Goal: Information Seeking & Learning: Learn about a topic

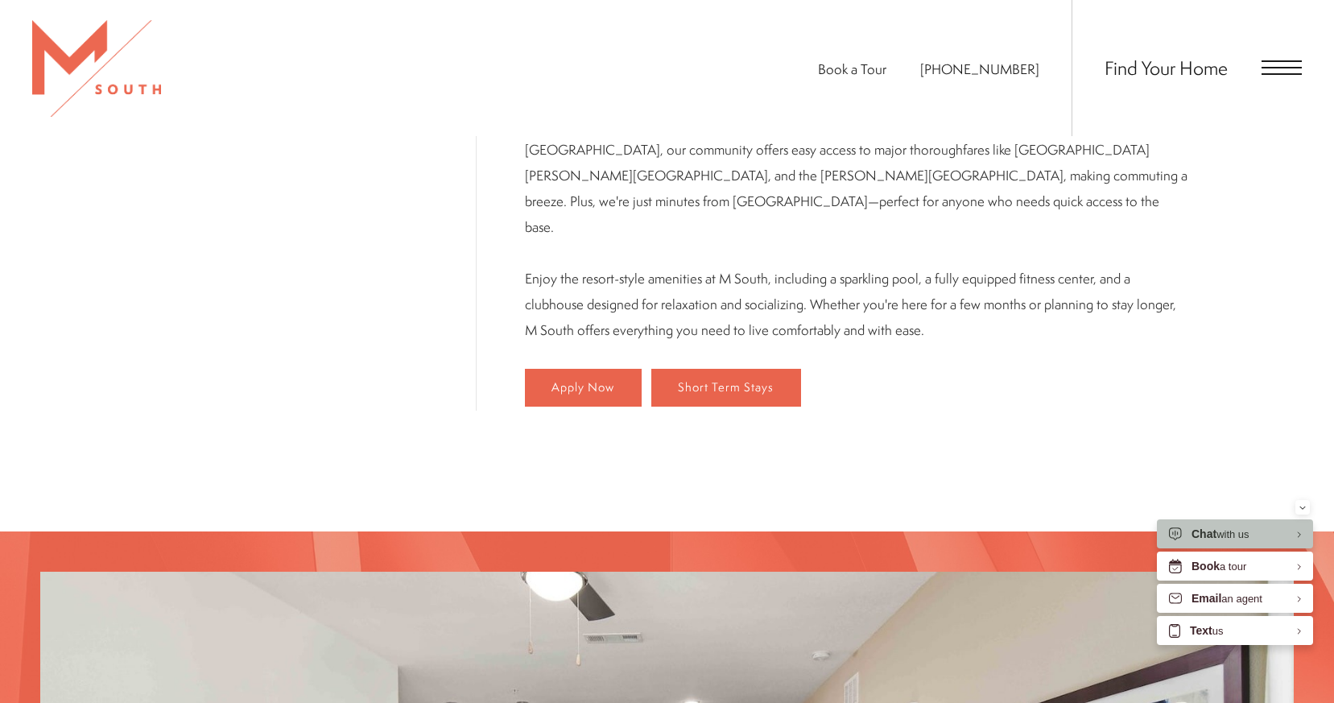
scroll to position [973, 0]
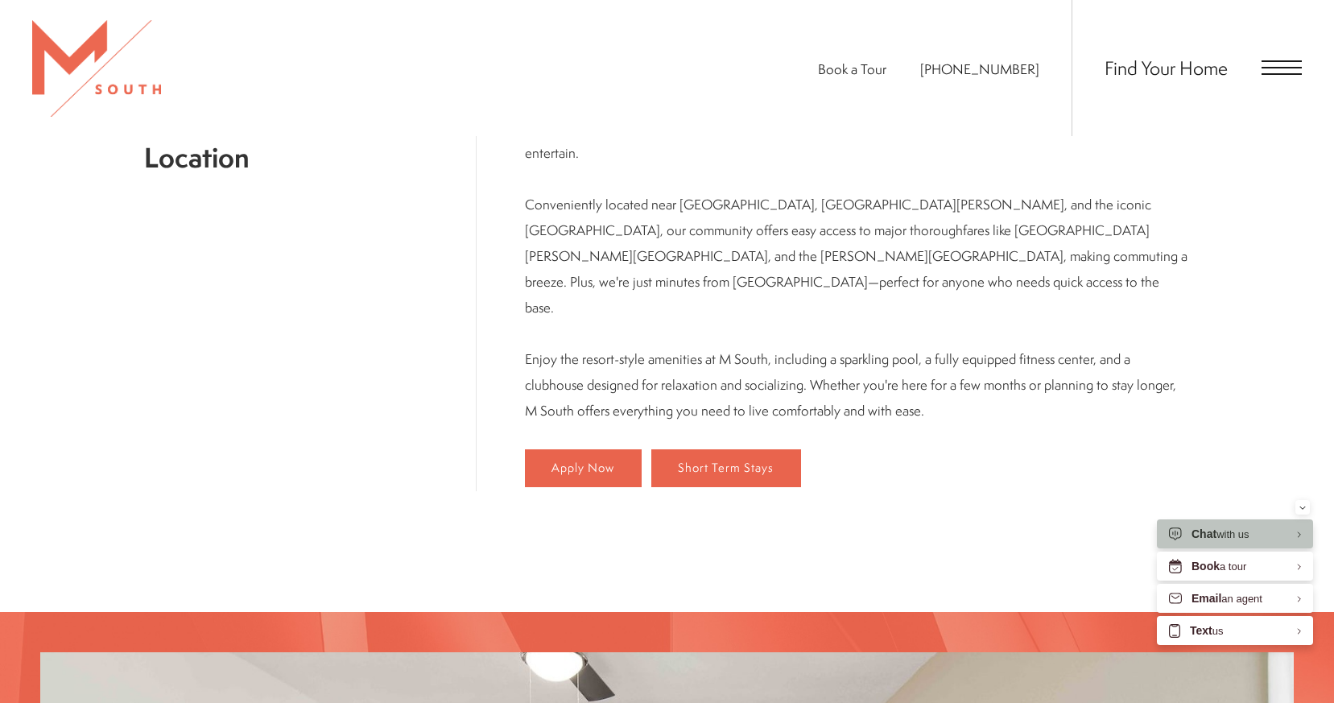
click at [1262, 68] on span "Open Menu" at bounding box center [1282, 68] width 40 height 2
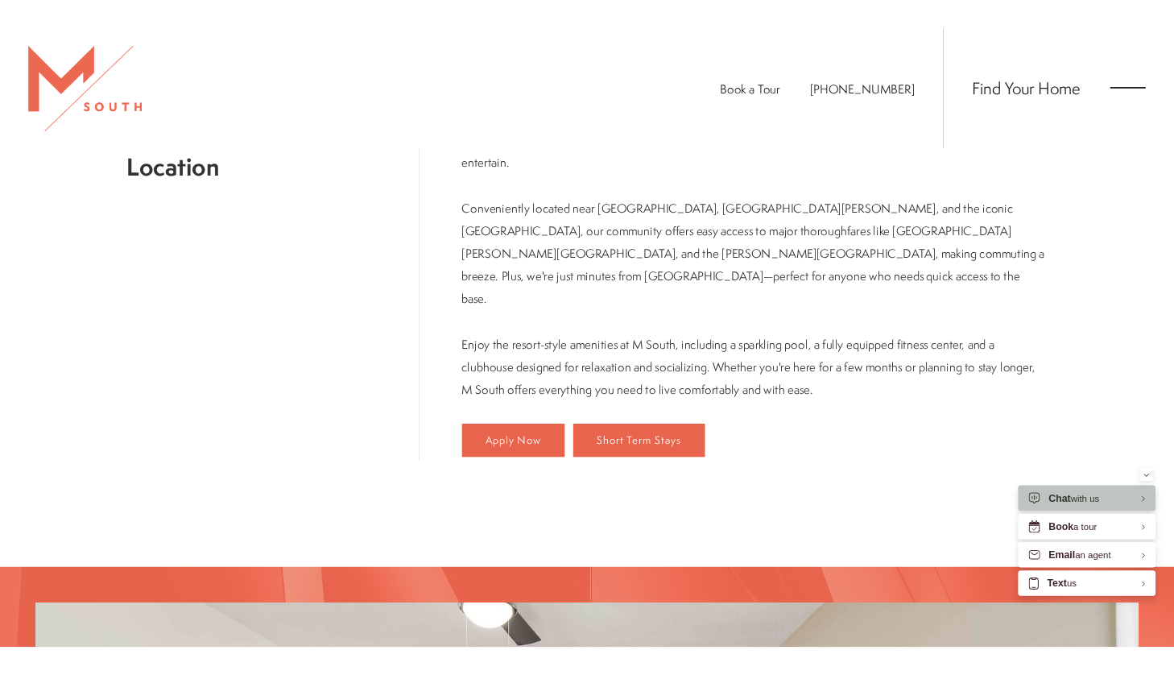
scroll to position [0, 0]
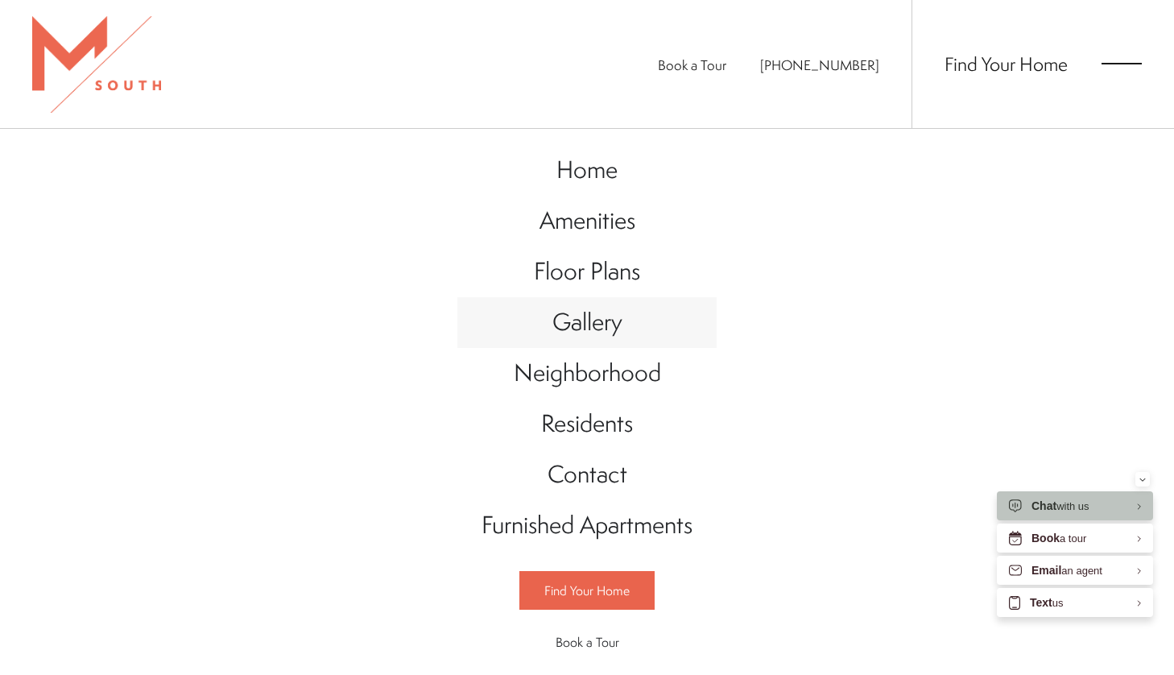
click at [606, 338] on link "Gallery" at bounding box center [586, 322] width 259 height 51
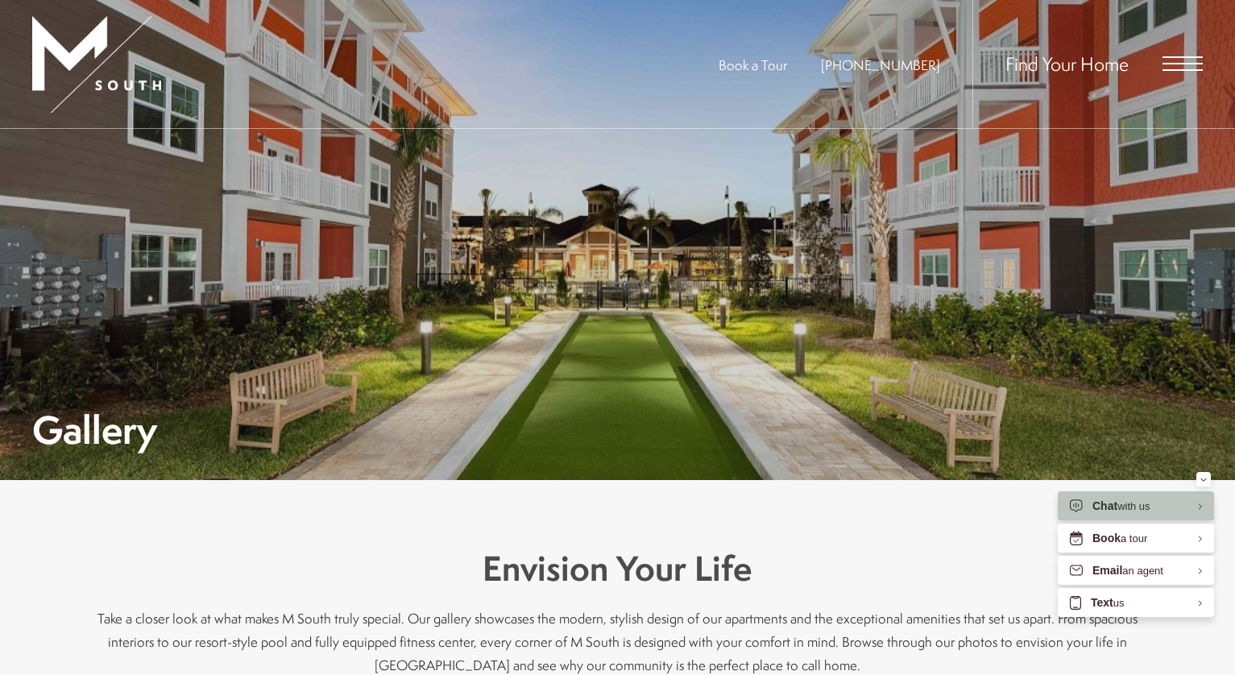
click at [1161, 64] on span "Open Menu" at bounding box center [1182, 64] width 40 height 2
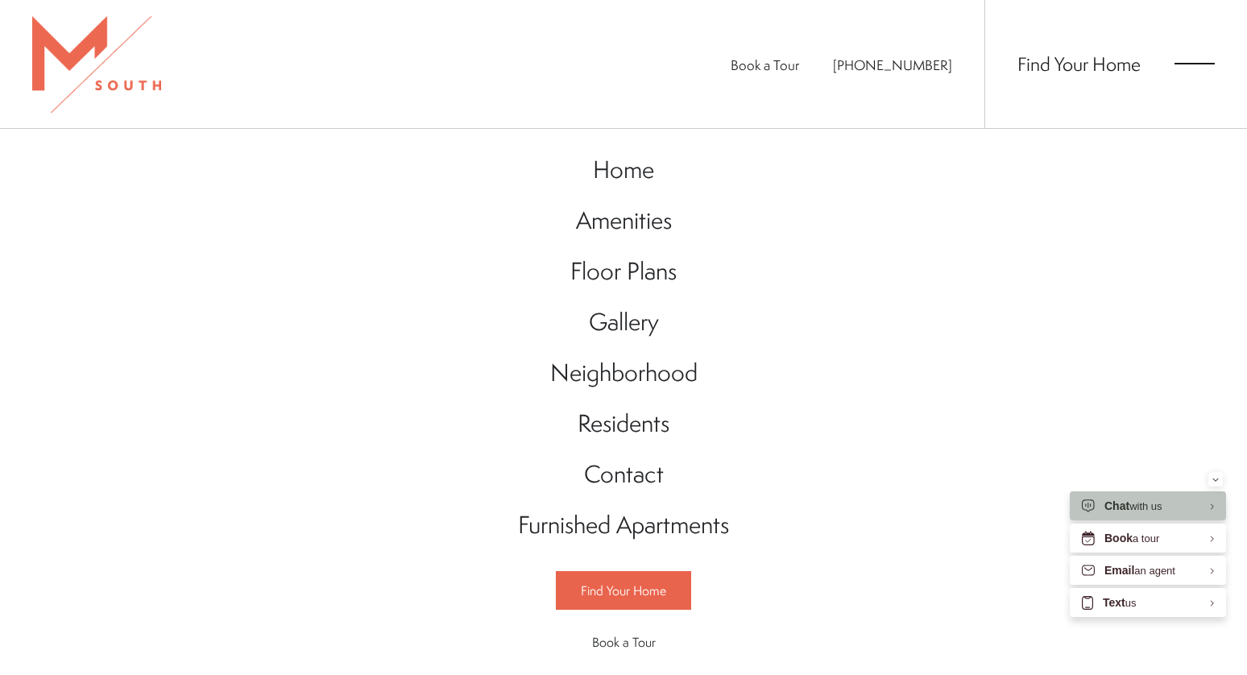
click at [1161, 64] on span "Open Menu" at bounding box center [1194, 64] width 40 height 2
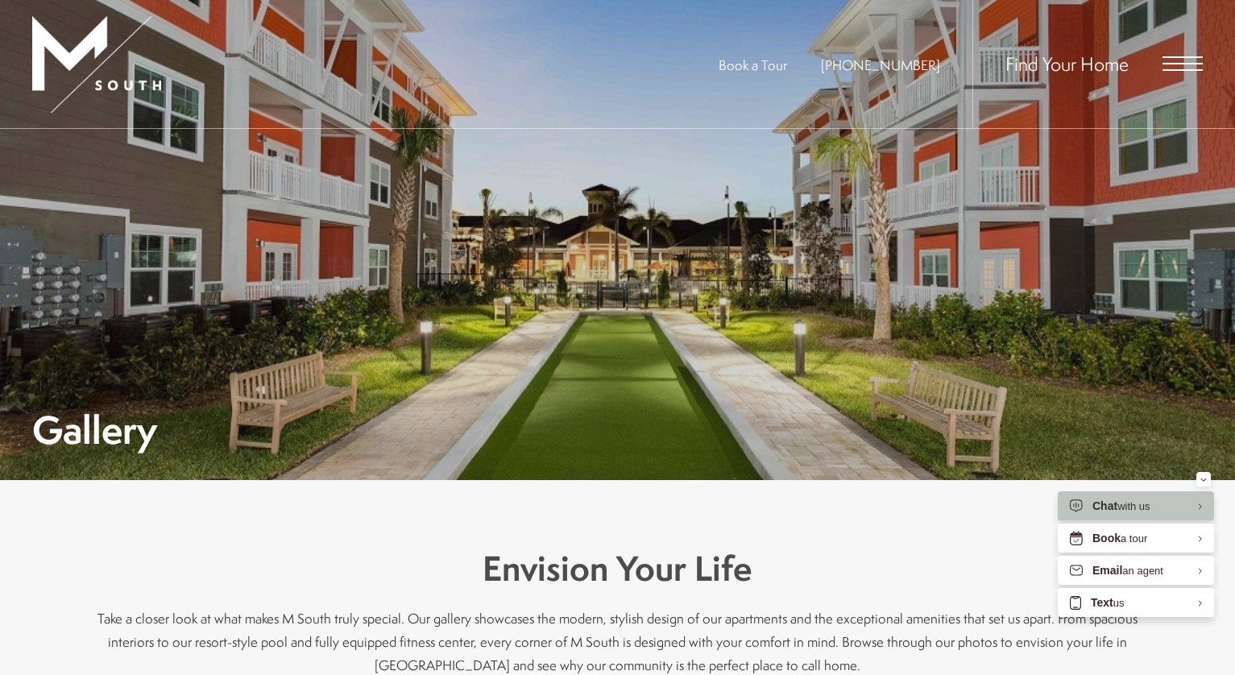
click at [1161, 64] on span "Open Menu" at bounding box center [1182, 64] width 40 height 2
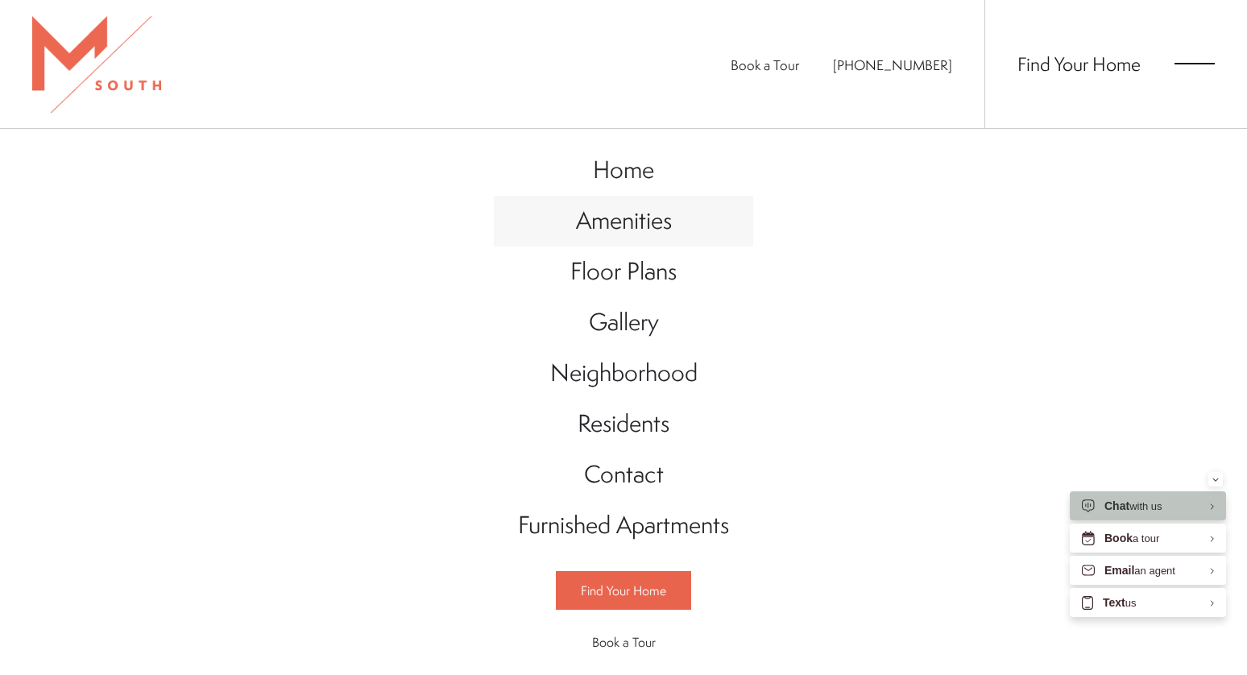
click at [624, 221] on span "Amenities" at bounding box center [624, 220] width 96 height 33
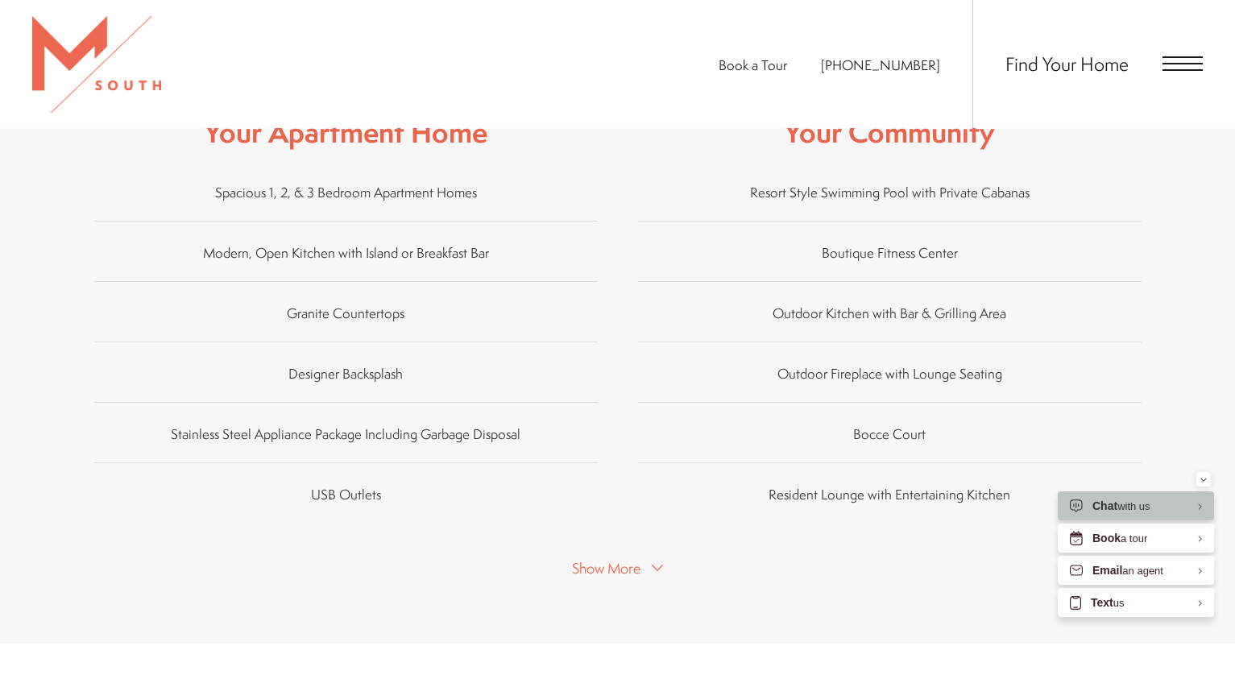
scroll to position [1128, 0]
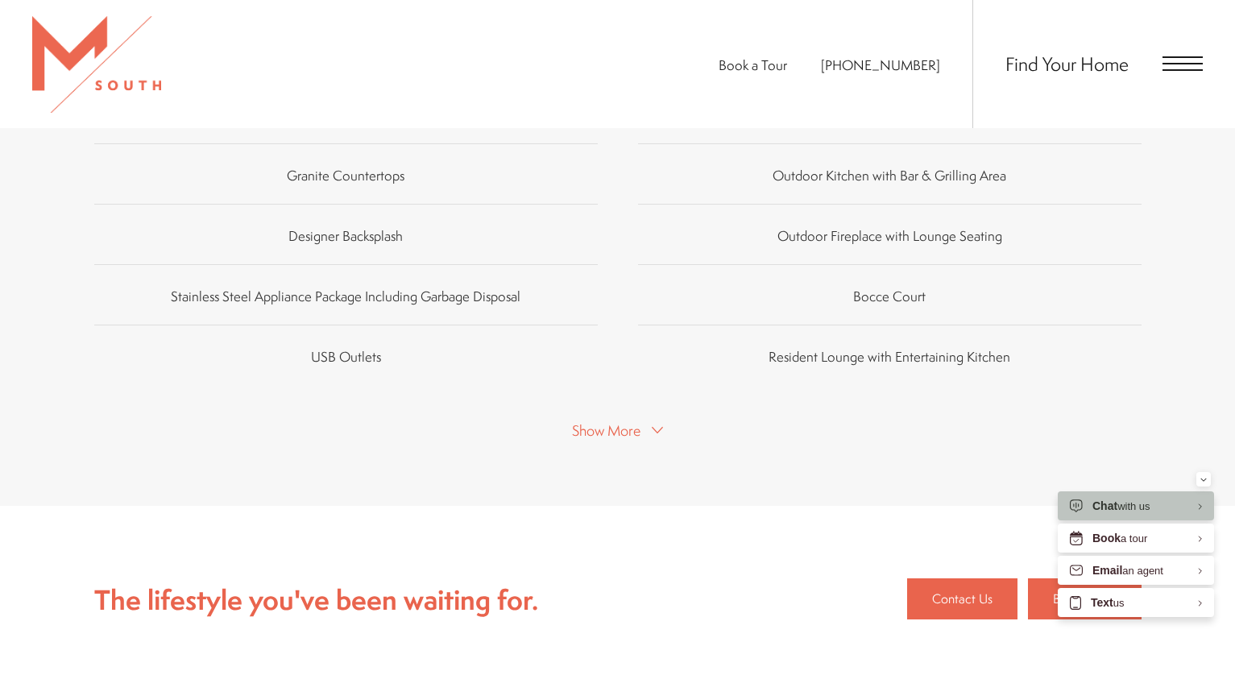
click at [622, 420] on span "Show More" at bounding box center [606, 430] width 68 height 20
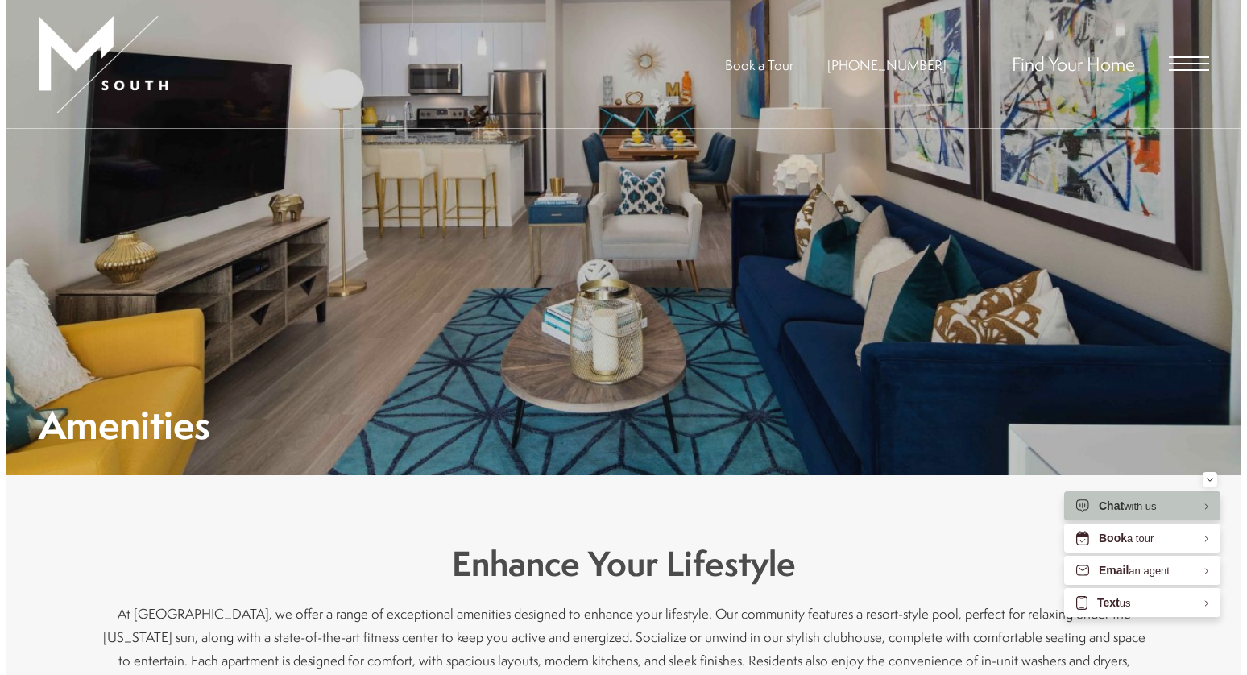
scroll to position [0, 0]
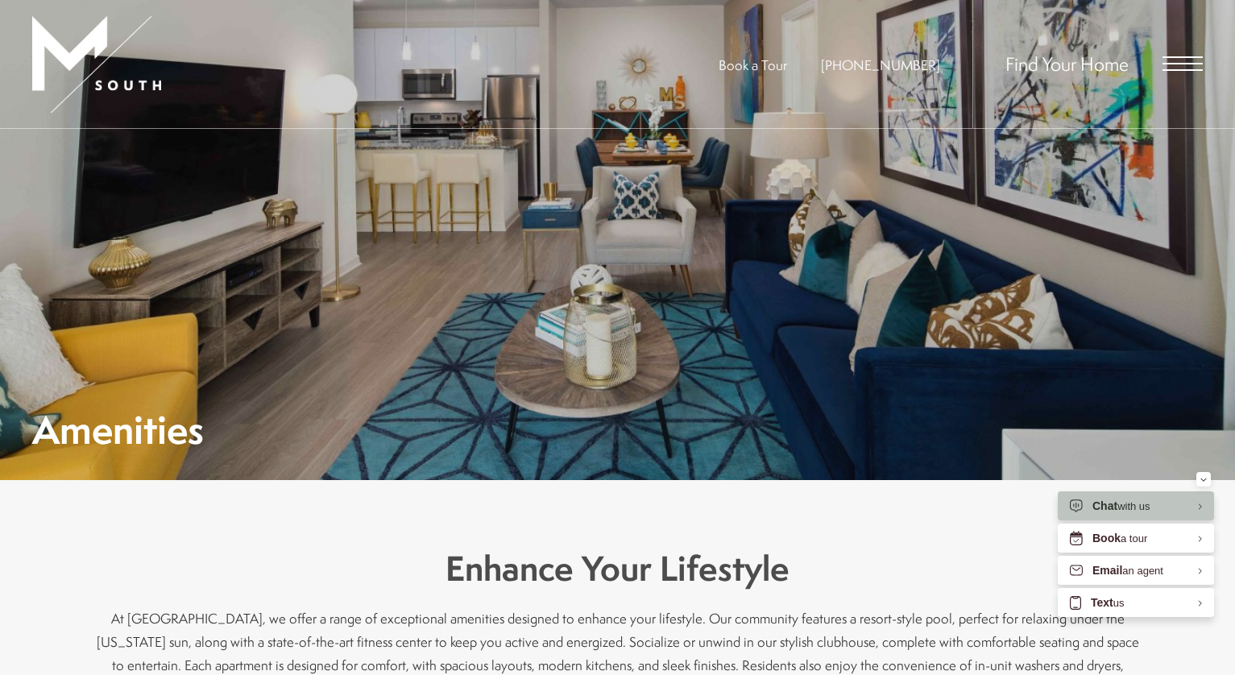
click at [1181, 55] on div "Find Your Home" at bounding box center [1087, 64] width 230 height 128
click at [1179, 64] on span "Open Menu" at bounding box center [1182, 64] width 40 height 2
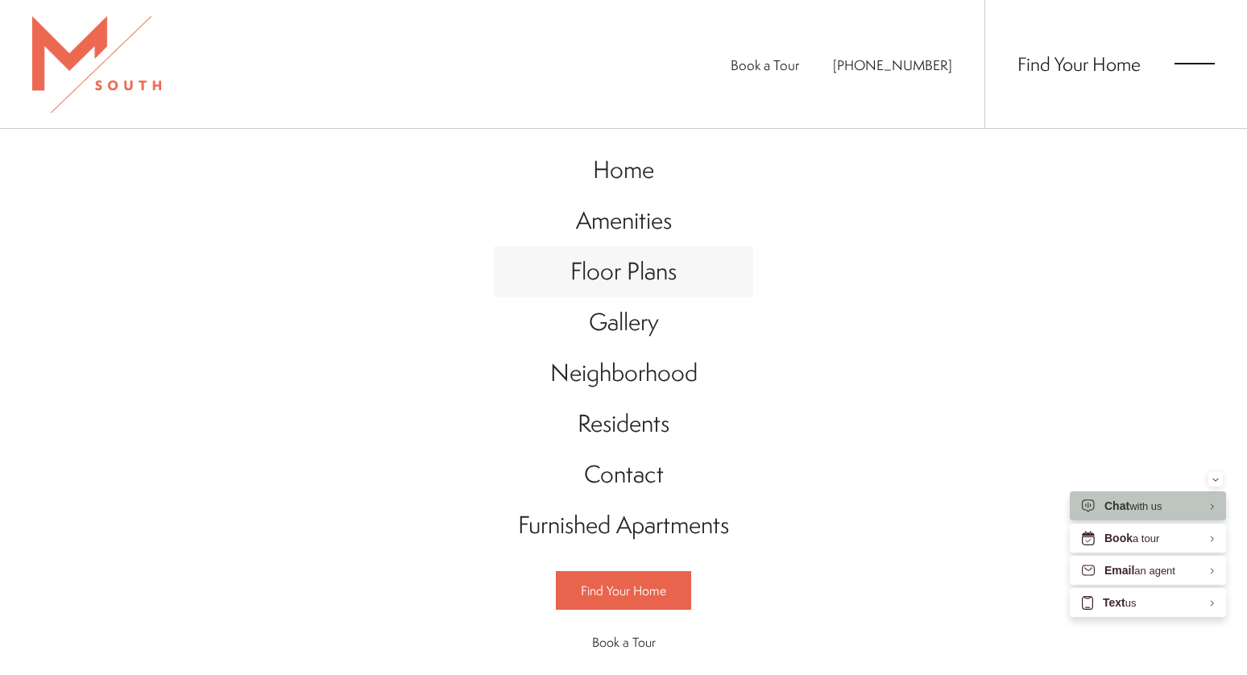
click at [641, 273] on span "Floor Plans" at bounding box center [623, 270] width 106 height 33
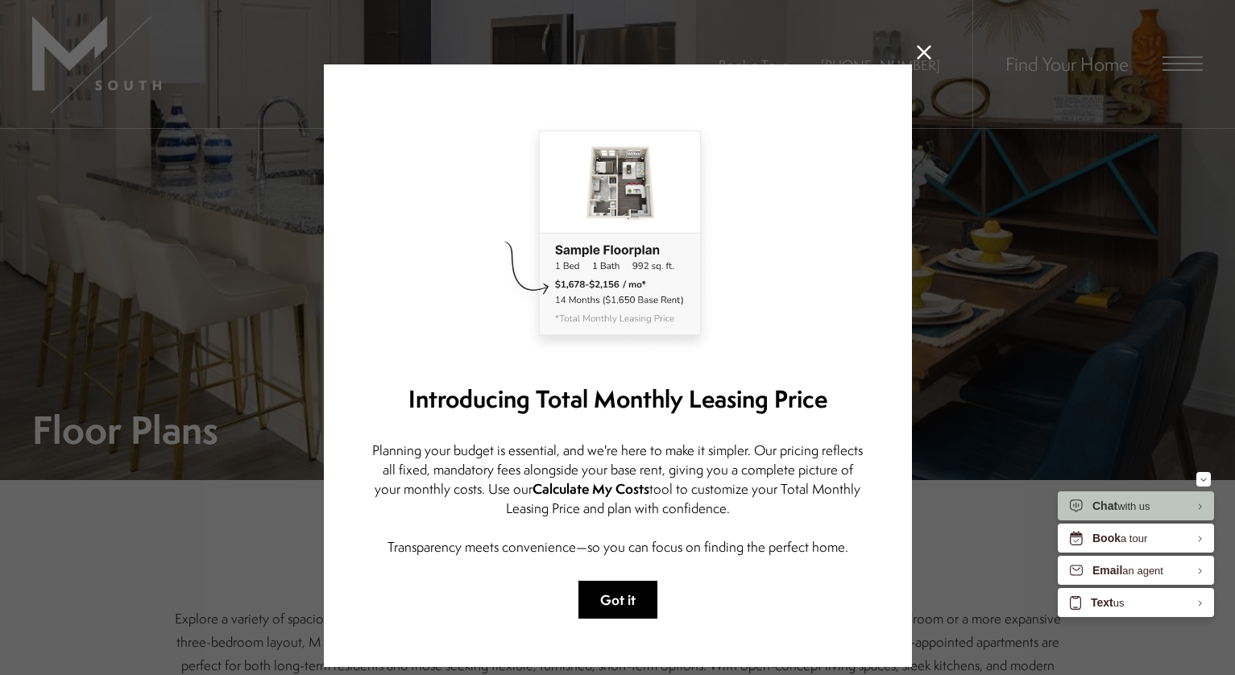
click at [600, 602] on button "Got it" at bounding box center [617, 600] width 79 height 38
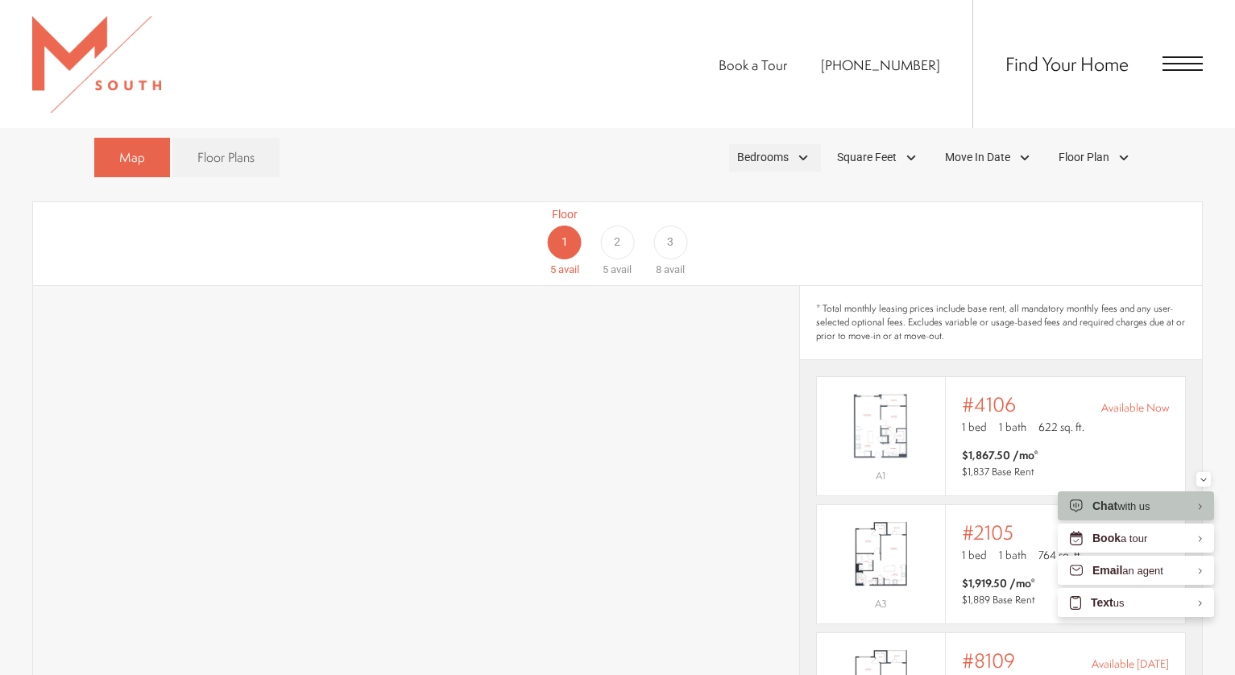
click at [812, 144] on div "Bedrooms" at bounding box center [775, 157] width 92 height 27
click at [745, 223] on span "2 Bedroom" at bounding box center [744, 232] width 81 height 18
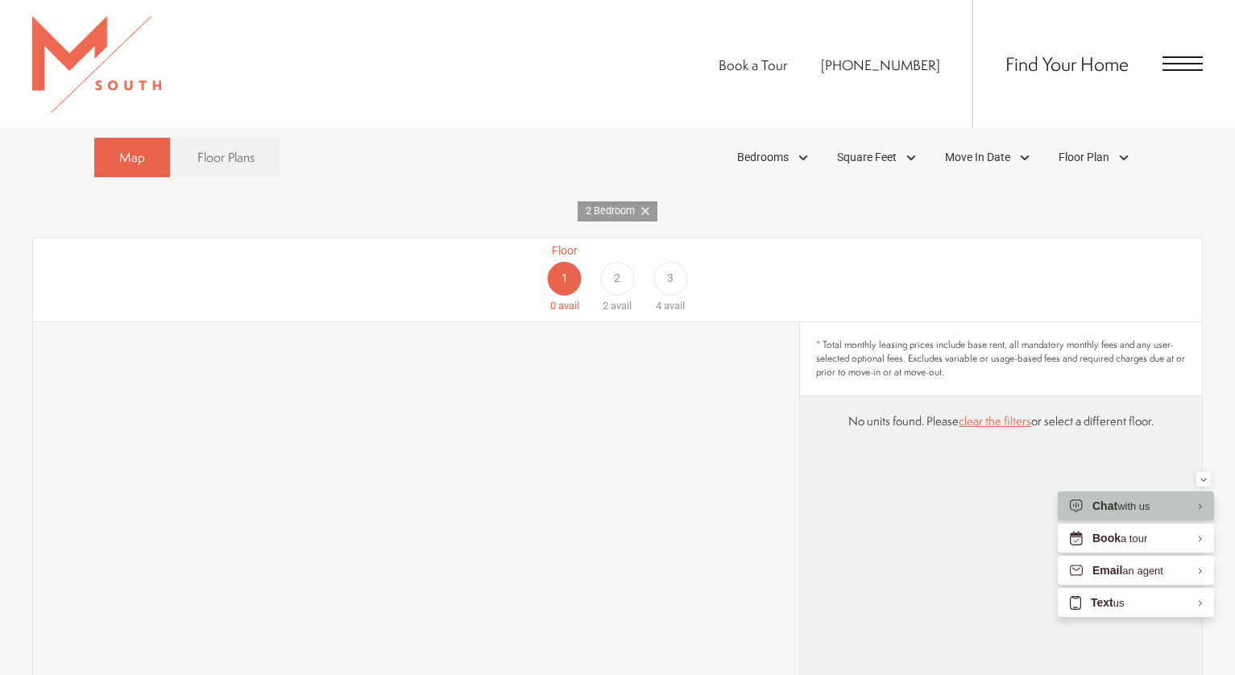
click at [918, 204] on div "Map Floor Plans 1 Bedrooms 1 Bedroom 2 Bedroom" at bounding box center [617, 628] width 1170 height 996
click at [1095, 149] on span "Floor Plan" at bounding box center [1083, 157] width 51 height 17
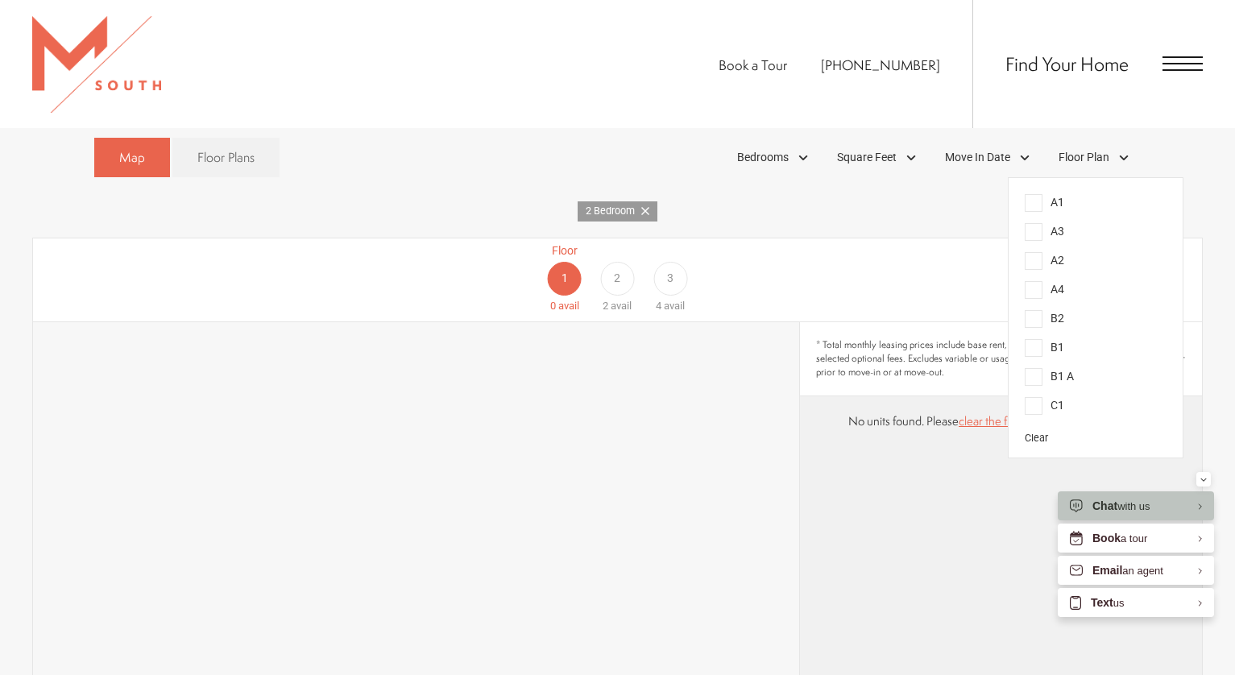
click at [1032, 339] on span "B1" at bounding box center [1043, 348] width 39 height 18
click at [1035, 368] on span "B1 A" at bounding box center [1048, 377] width 49 height 18
click at [962, 255] on div "Floor 1 0 avail Floor 2 2 avail Floor 3 4 avail" at bounding box center [1122, 278] width 1169 height 72
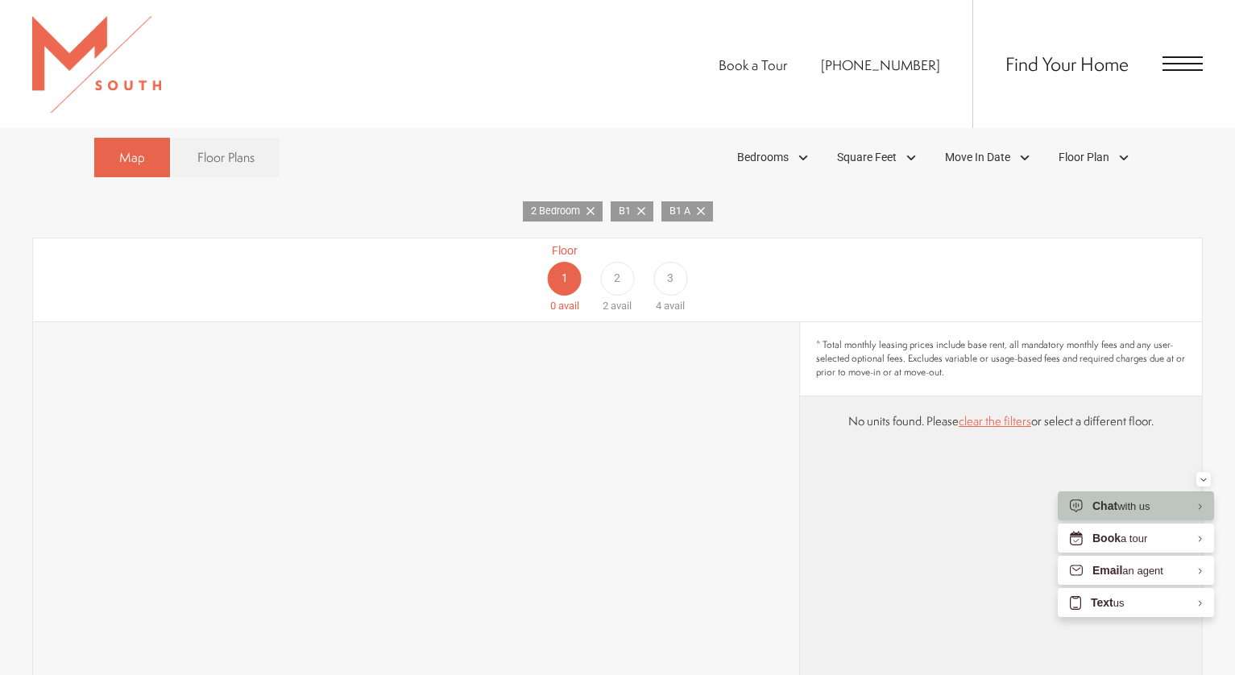
click at [613, 262] on div "2" at bounding box center [617, 279] width 34 height 34
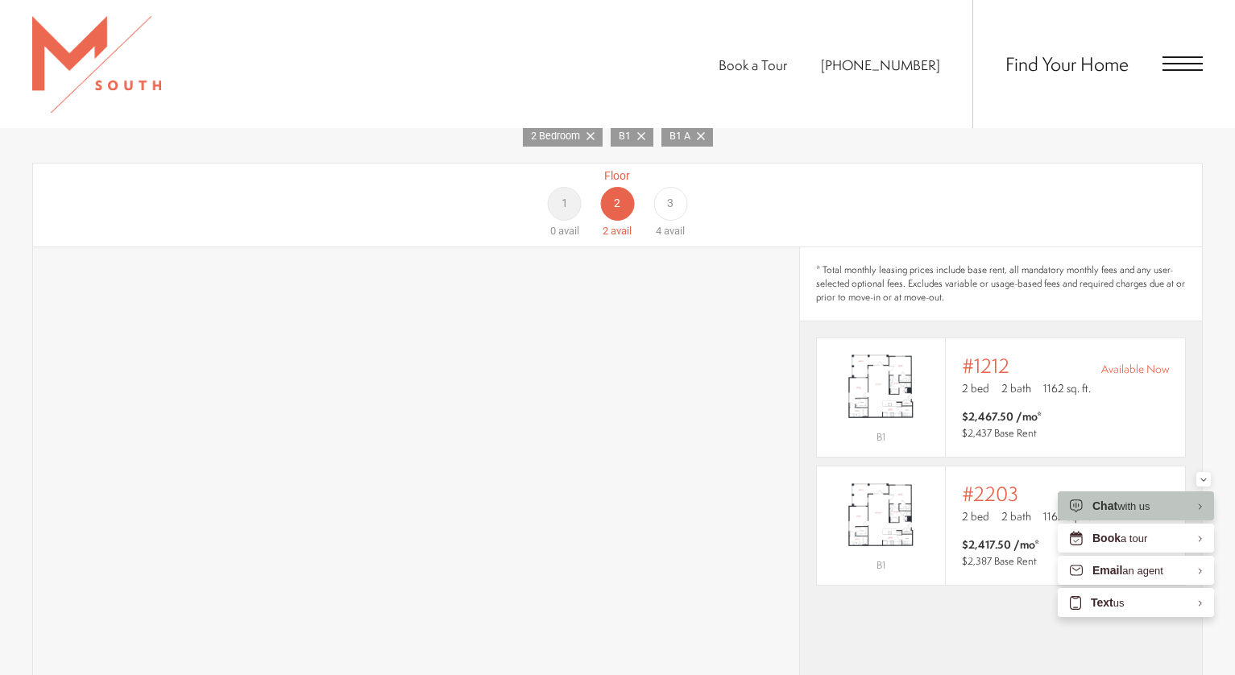
scroll to position [966, 0]
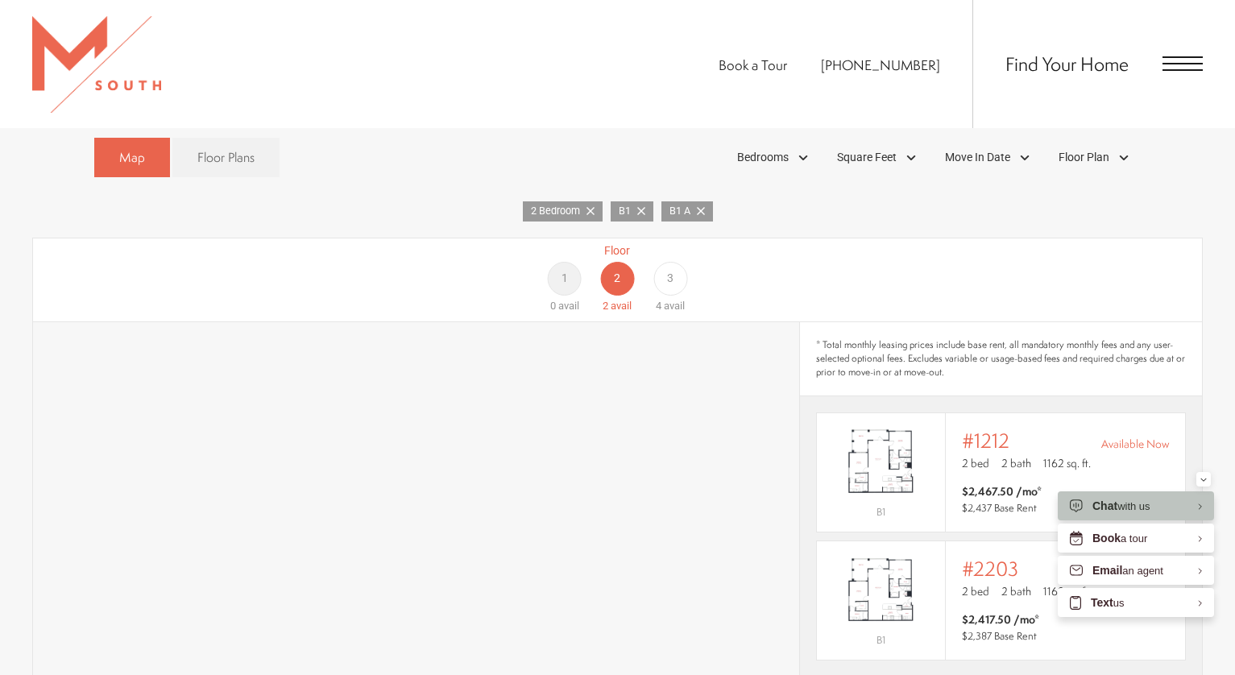
click at [687, 274] on div "Floor 3 4 avail" at bounding box center [669, 278] width 53 height 72
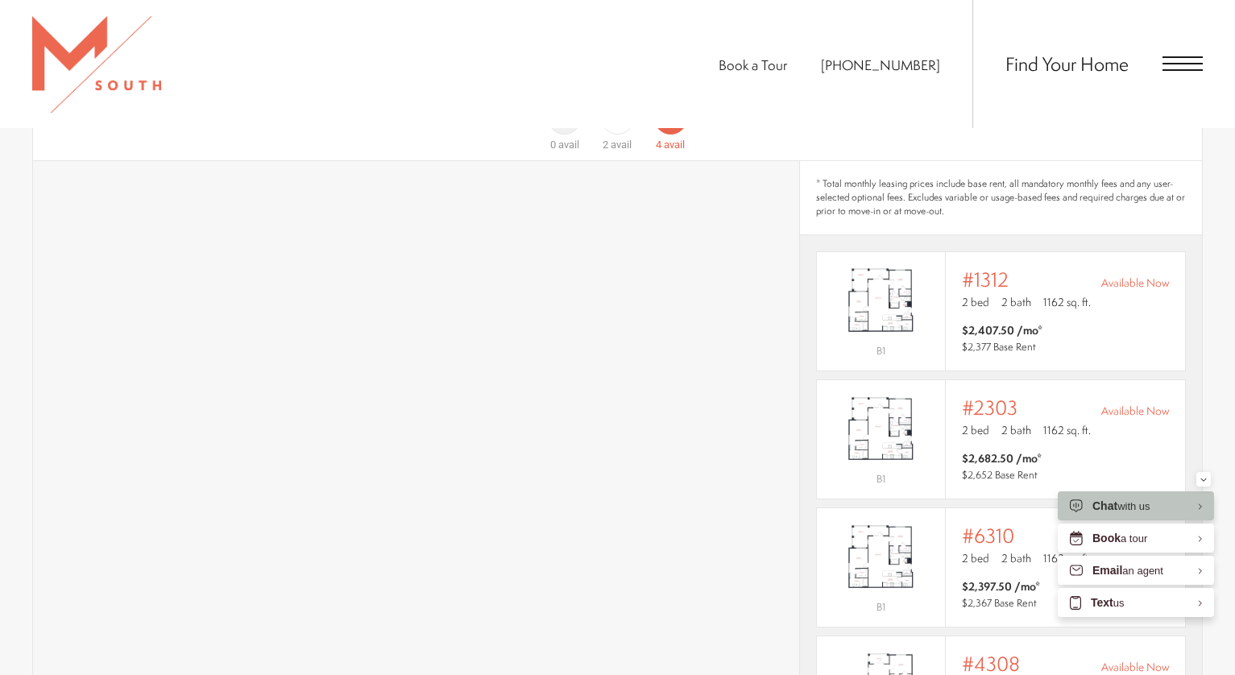
scroll to position [1047, 0]
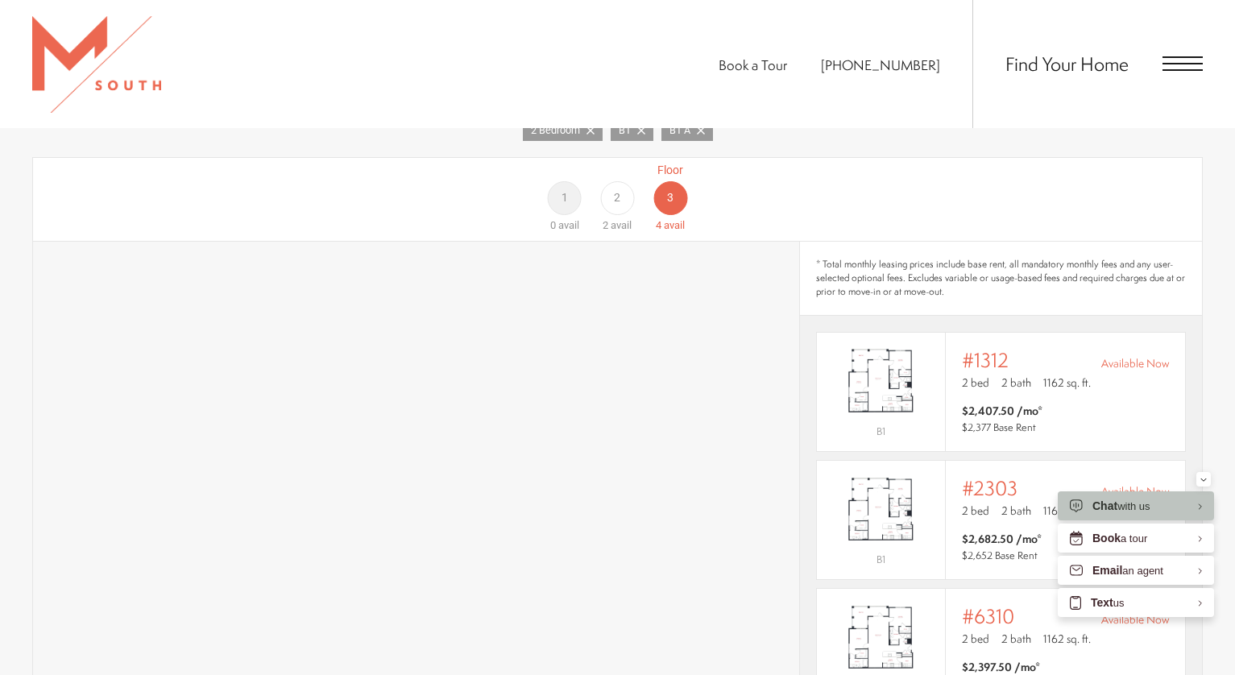
click at [614, 186] on div "2" at bounding box center [617, 198] width 34 height 34
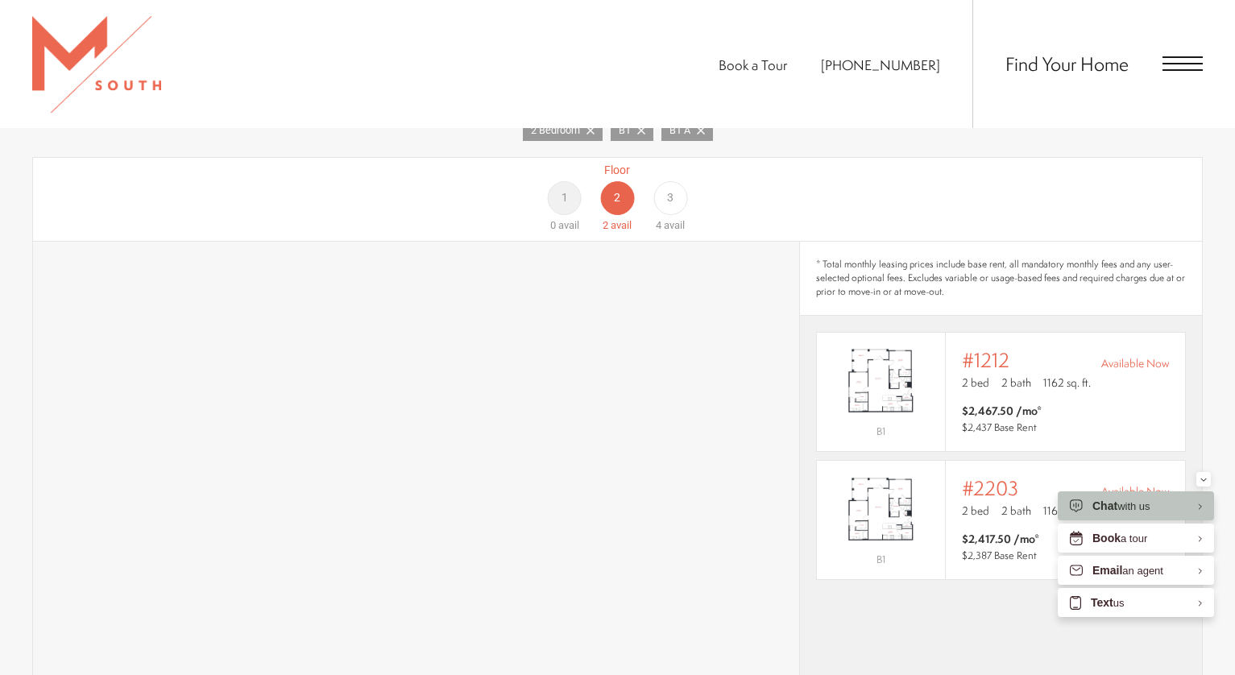
click at [672, 189] on span "3" at bounding box center [670, 197] width 6 height 17
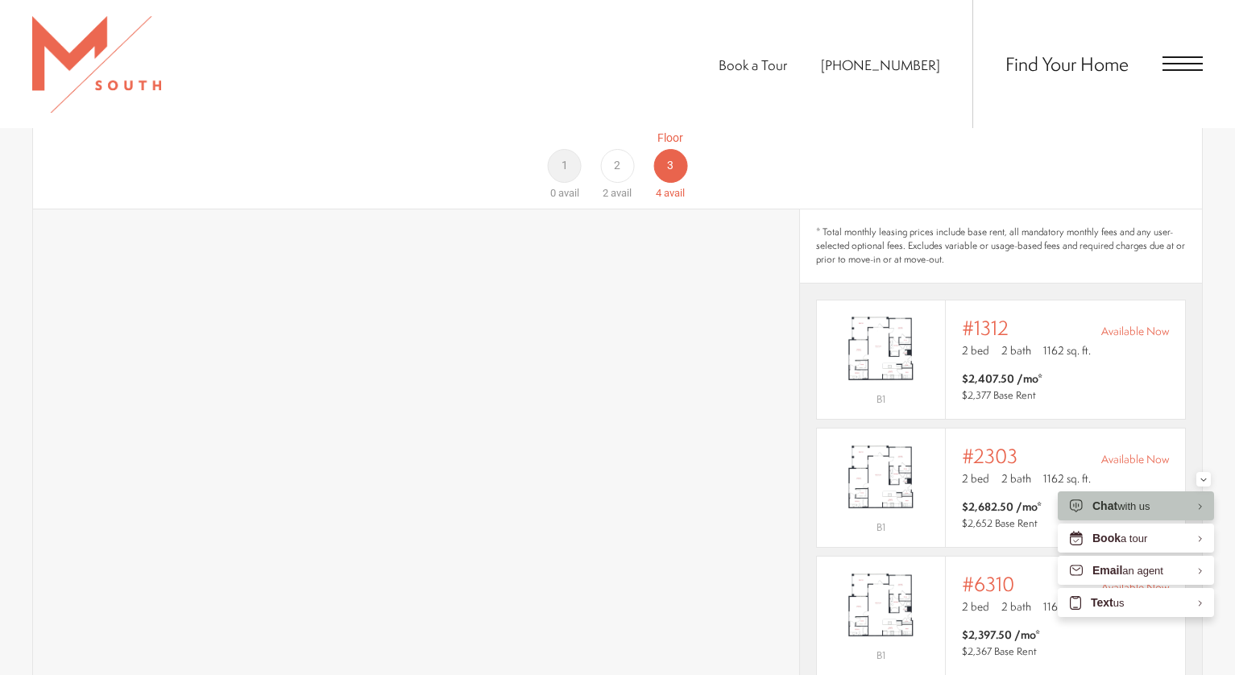
scroll to position [966, 0]
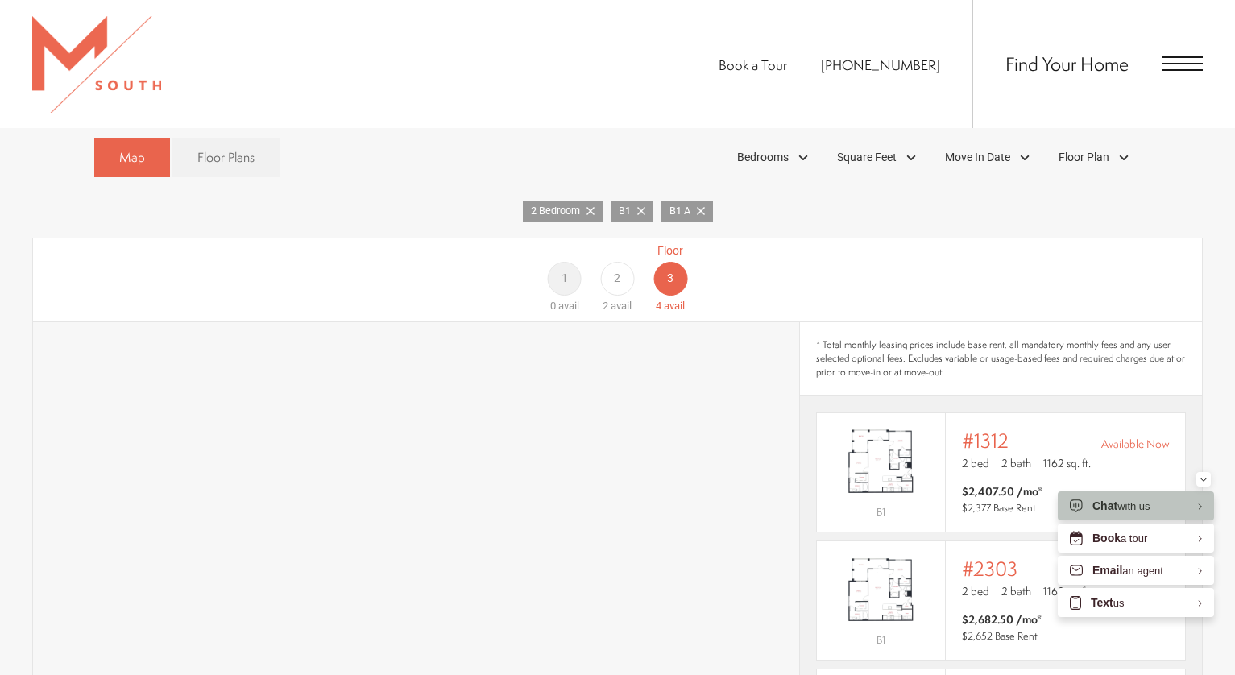
click at [616, 270] on span "2" at bounding box center [617, 278] width 6 height 17
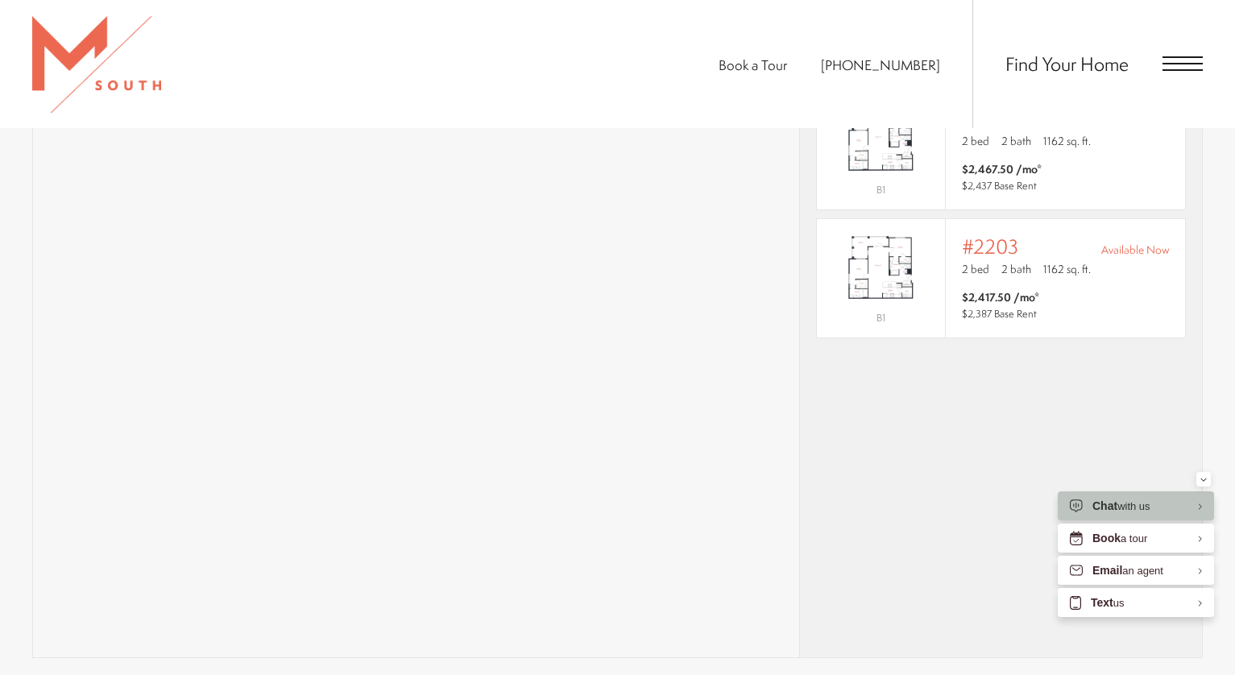
scroll to position [1047, 0]
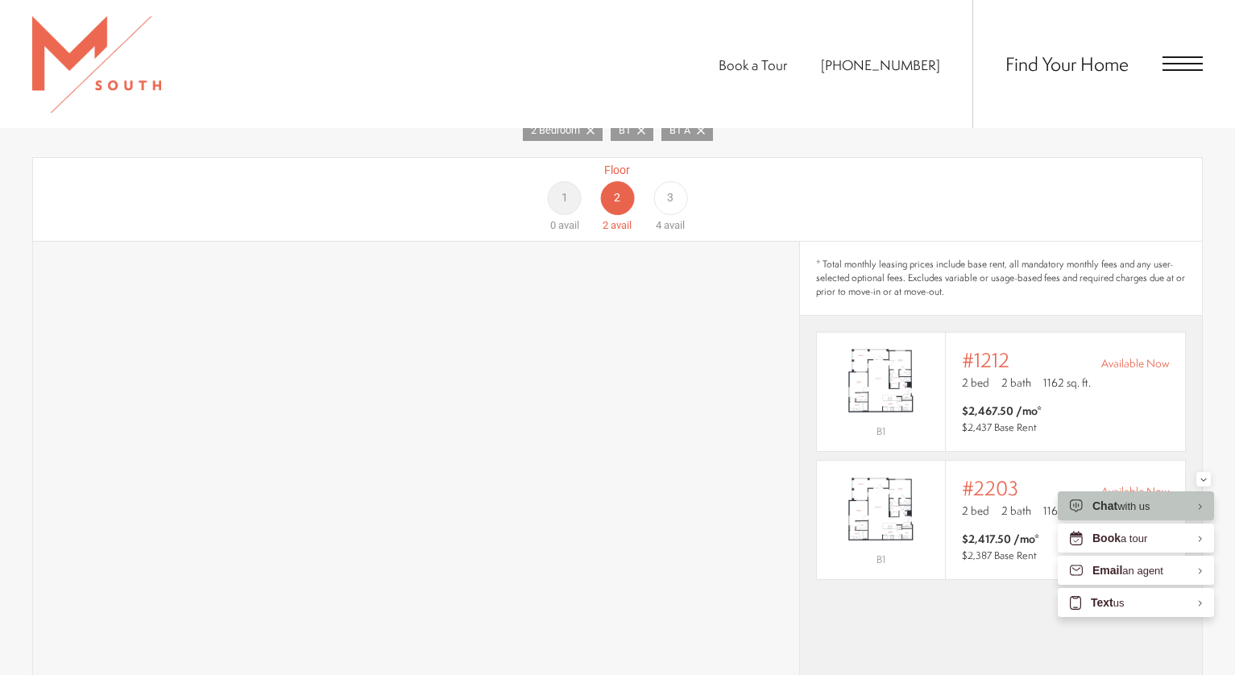
click at [661, 181] on div "3" at bounding box center [670, 198] width 34 height 34
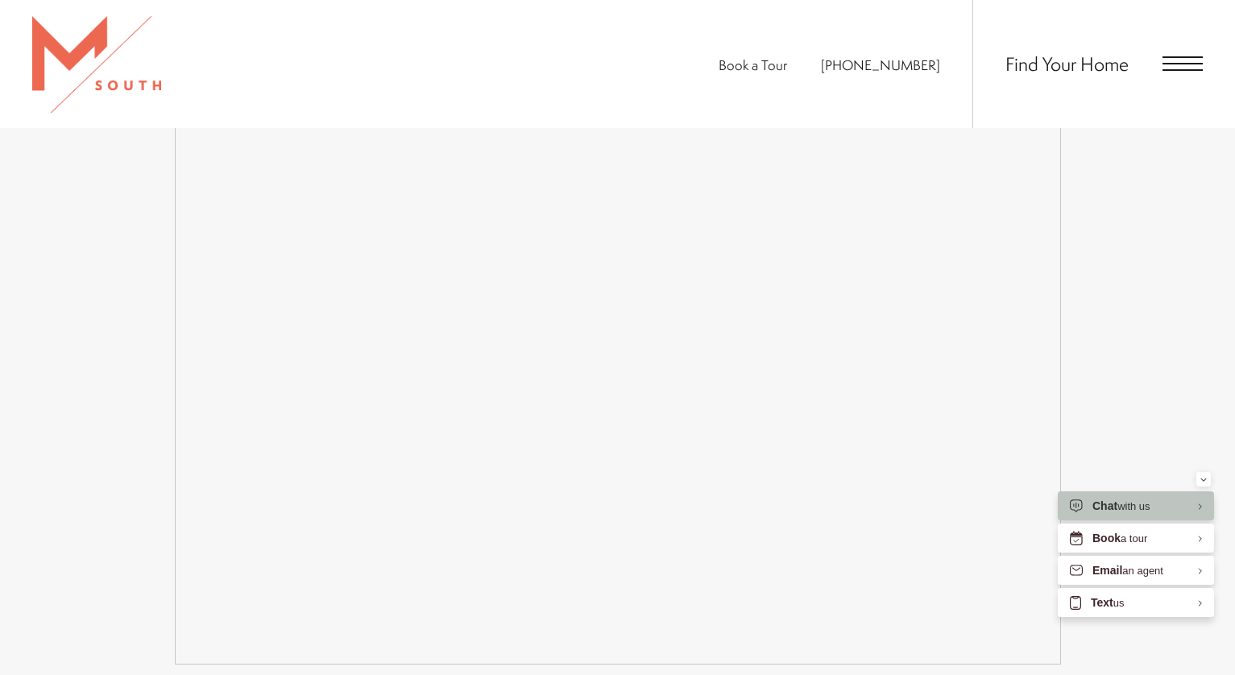
scroll to position [3060, 0]
click at [1140, 252] on div "Easy-to-Use Guide To make things simple and clear, we have put together a list …" at bounding box center [617, 636] width 1235 height 1392
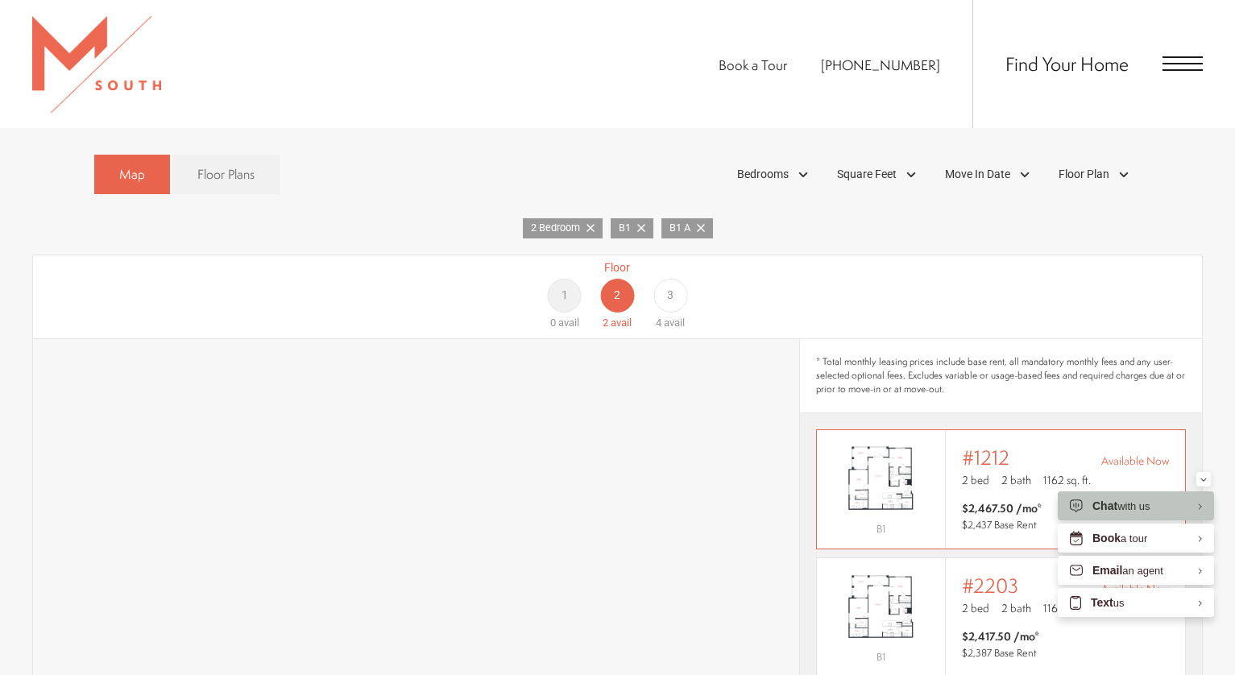
scroll to position [1091, 0]
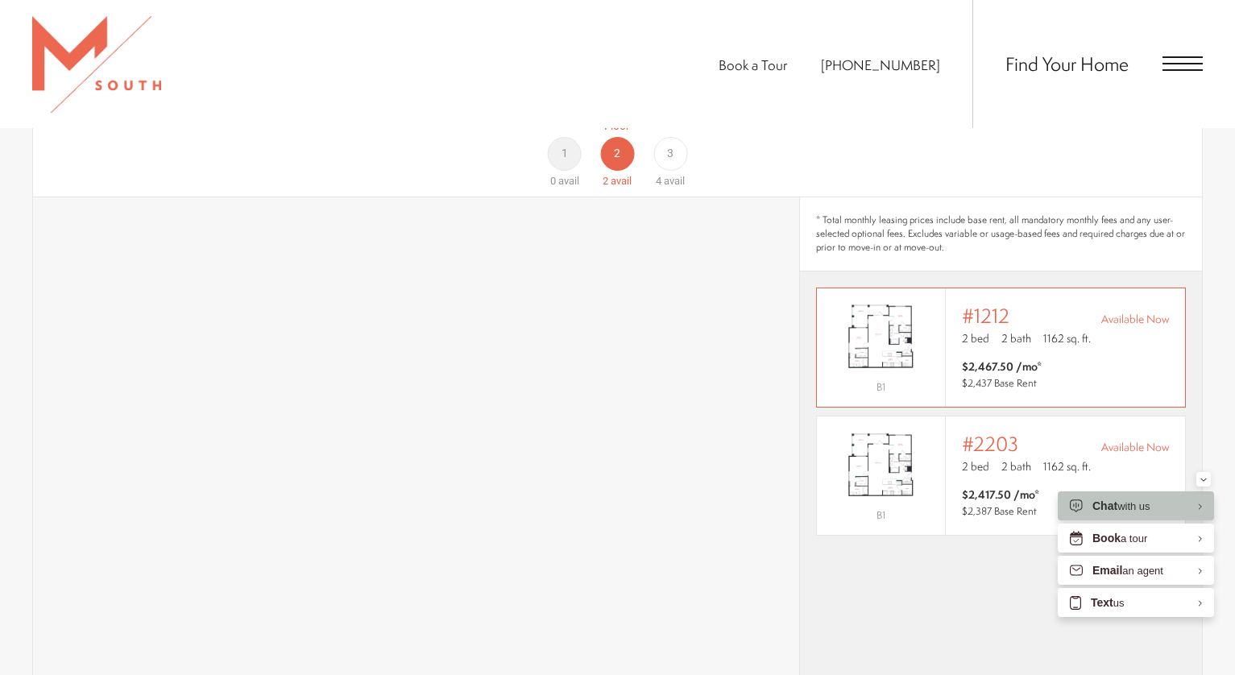
click at [867, 314] on img "View #1212" at bounding box center [881, 336] width 128 height 81
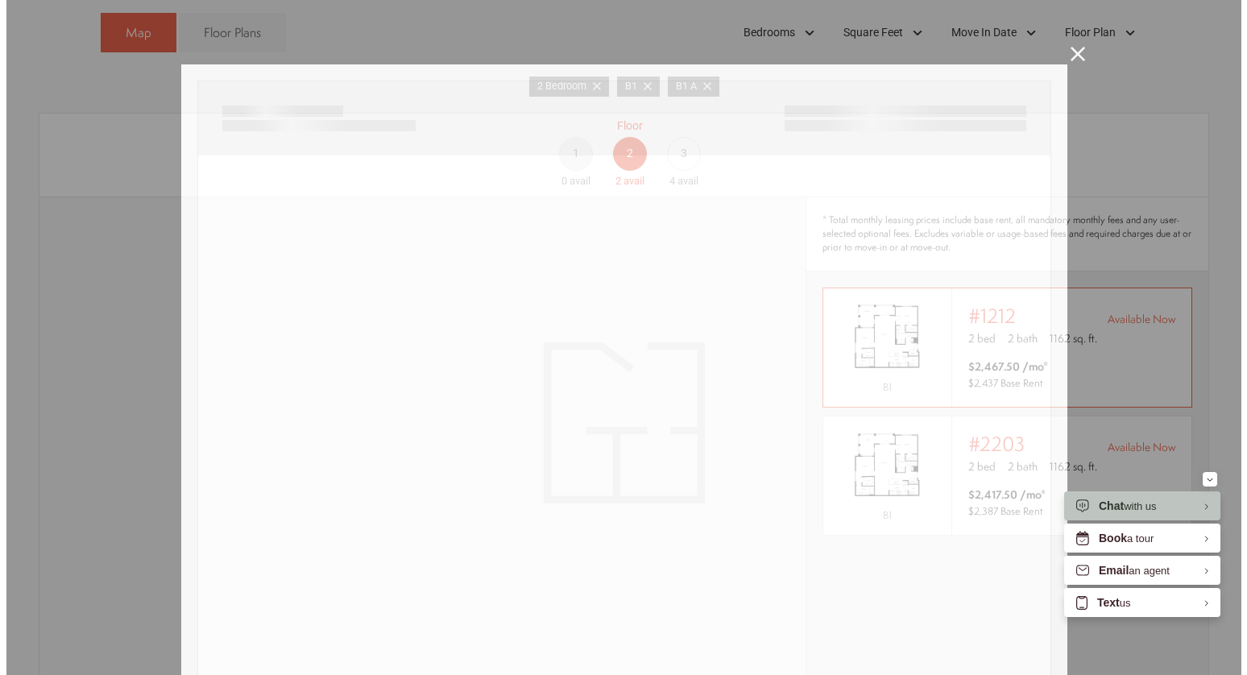
scroll to position [0, 0]
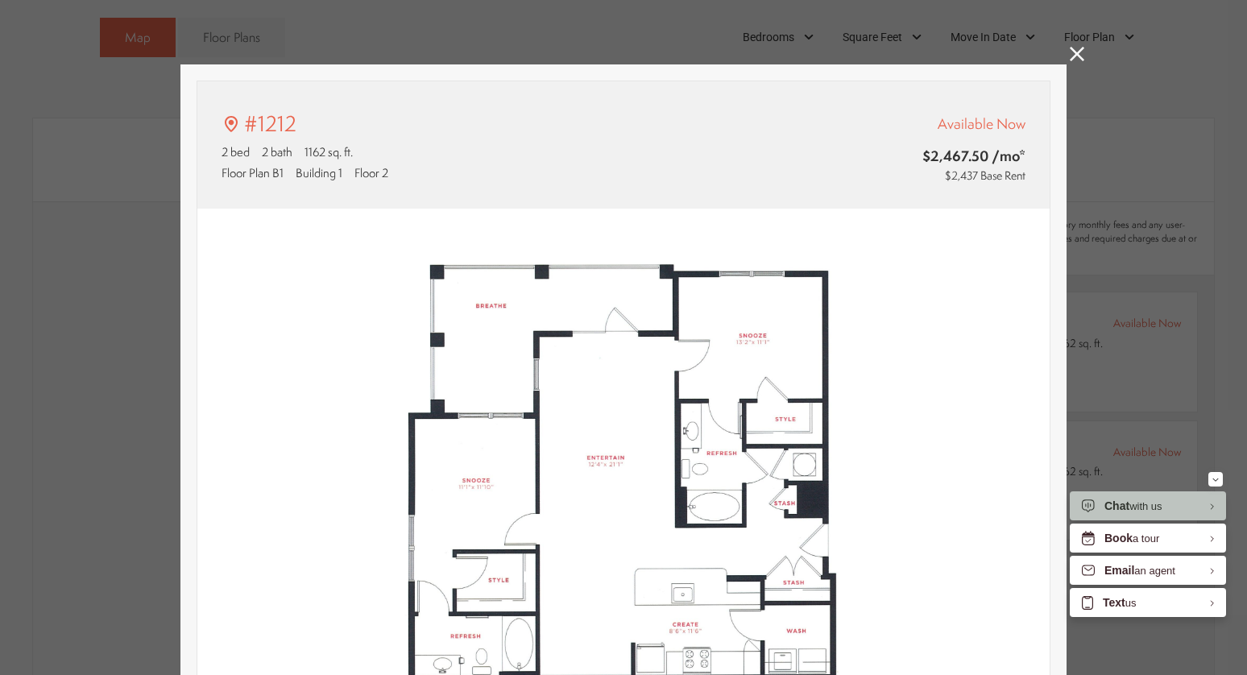
type input "**********"
click at [1059, 50] on div "#1212 2 bed 2 bath 1162 sq. ft. Floor Plan B1 Building 1 Floor 2 Available Now …" at bounding box center [623, 337] width 1247 height 675
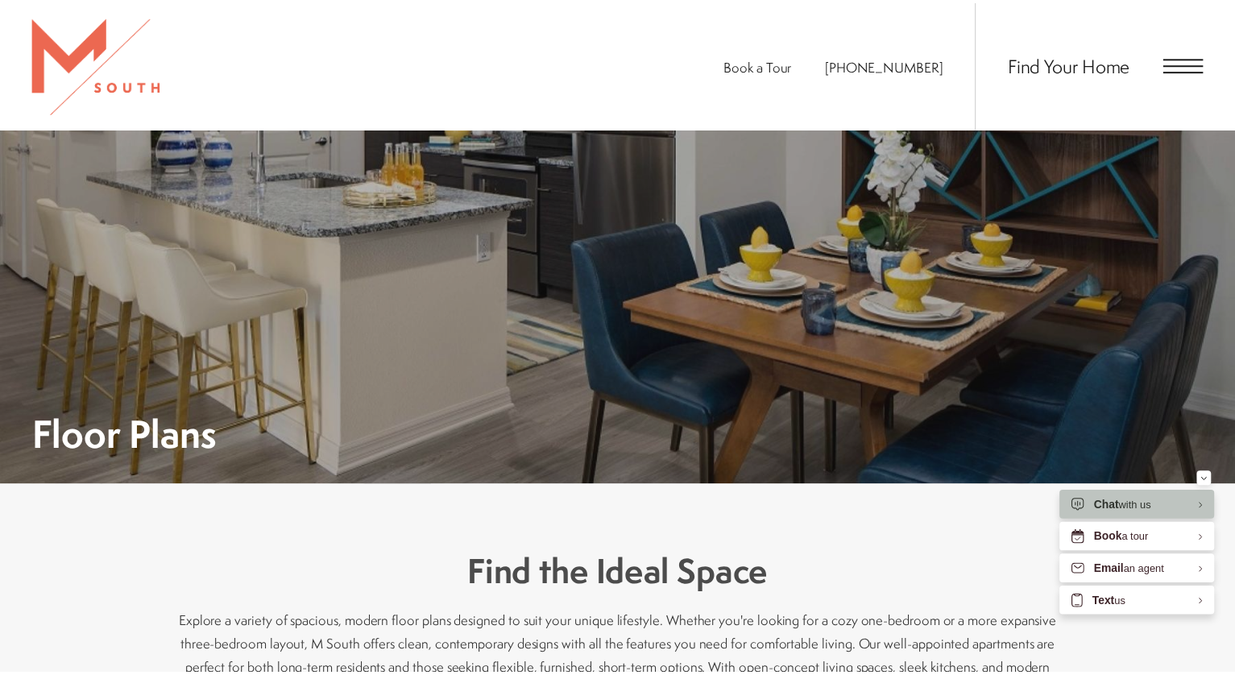
scroll to position [1091, 0]
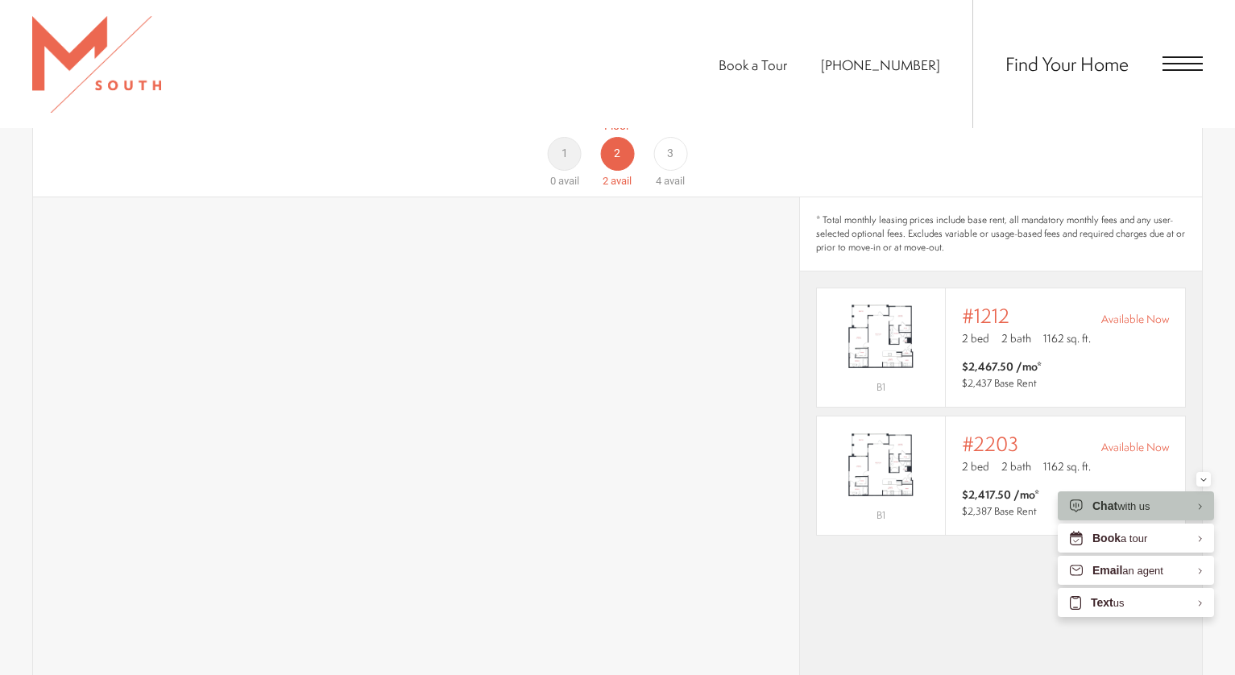
click at [1062, 49] on div "Find Your Home" at bounding box center [1087, 64] width 230 height 128
click at [850, 197] on div "* Total monthly leasing prices include base rent, all mandatory monthly fees an…" at bounding box center [1001, 233] width 402 height 73
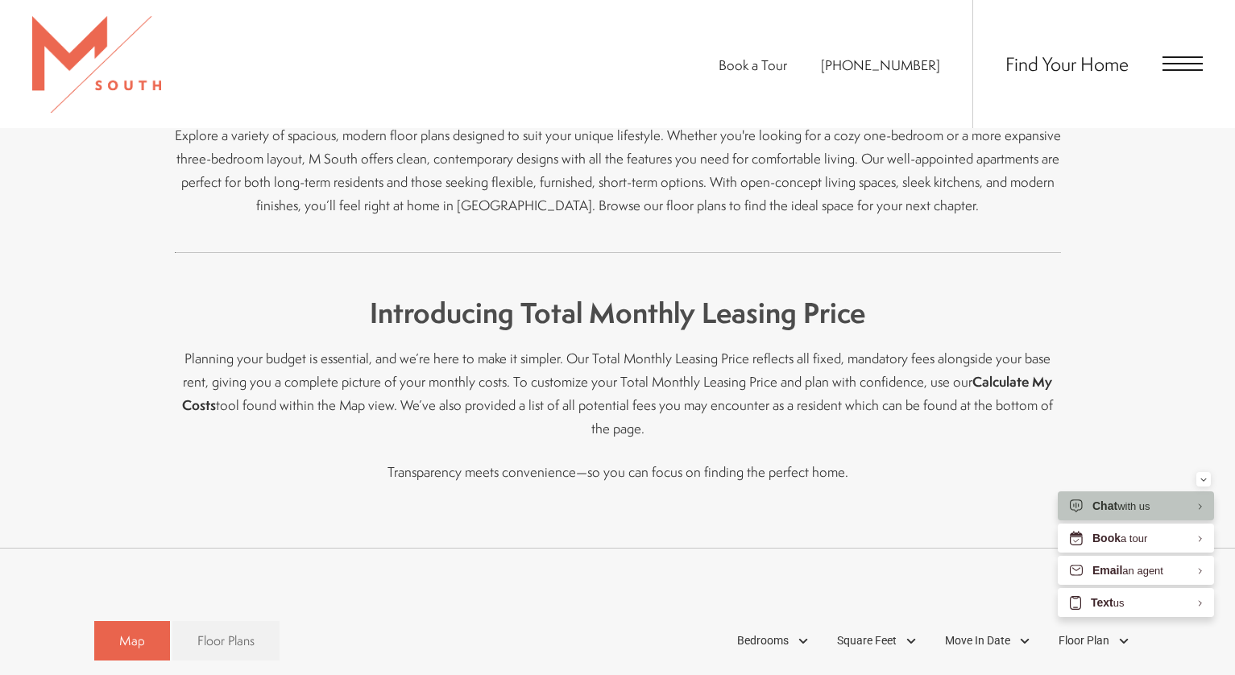
scroll to position [242, 0]
